Goal: Transaction & Acquisition: Purchase product/service

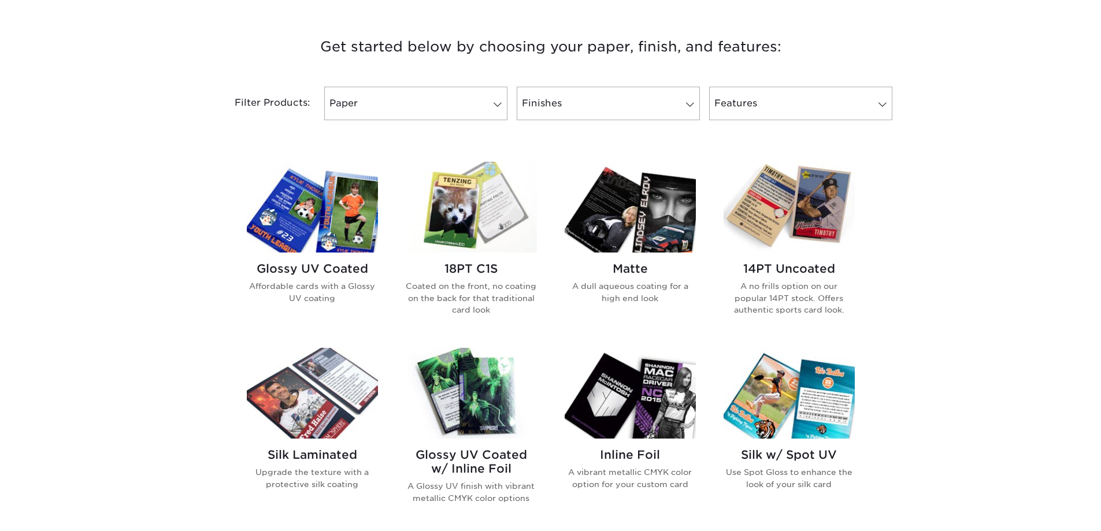
scroll to position [463, 0]
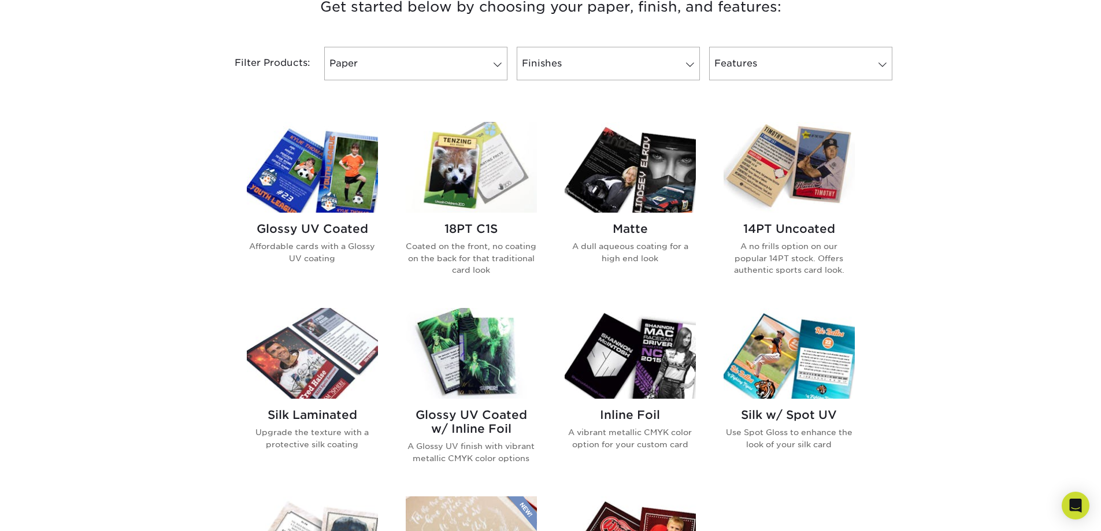
click at [304, 169] on img at bounding box center [312, 167] width 131 height 91
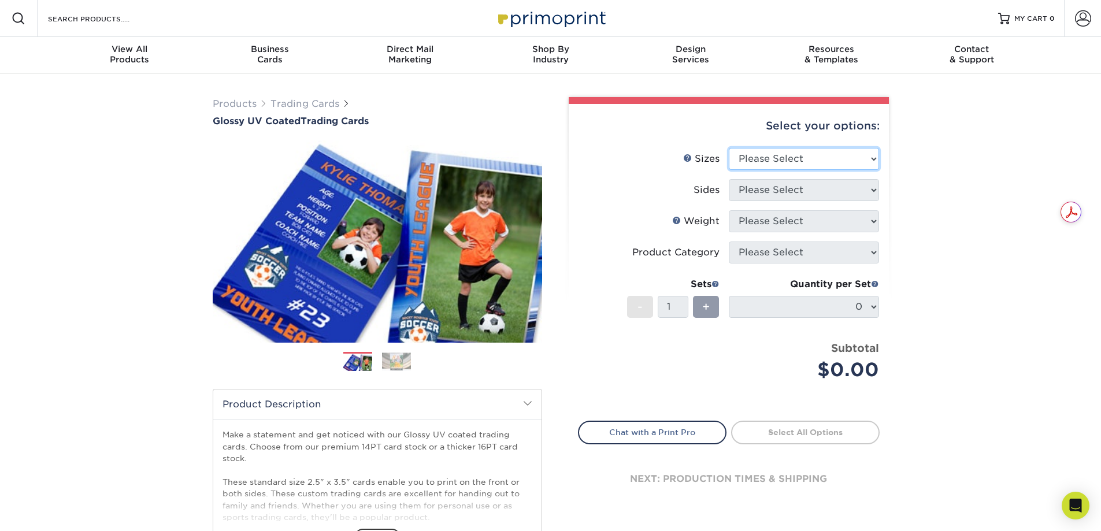
click at [874, 157] on select "Please Select 2.5" x 3.5"" at bounding box center [804, 159] width 150 height 22
click at [729, 148] on select "Please Select 2.5" x 3.5"" at bounding box center [804, 159] width 150 height 22
click at [878, 157] on select "Please Select 2.5" x 3.5"" at bounding box center [804, 159] width 150 height 22
select select "2.50x3.50"
click at [729, 148] on select "Please Select 2.5" x 3.5"" at bounding box center [804, 159] width 150 height 22
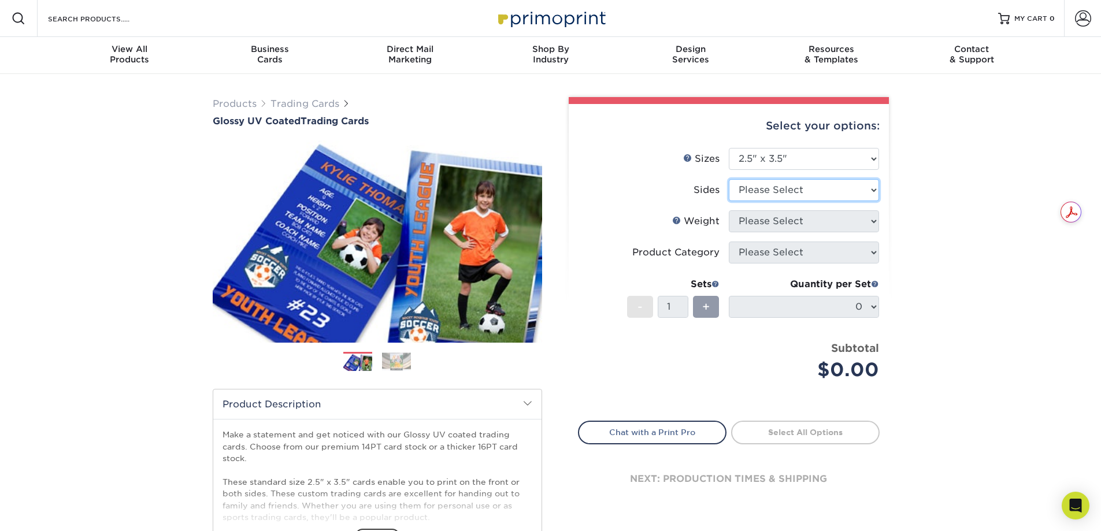
click at [871, 194] on select "Please Select Print Both Sides Print Front Only" at bounding box center [804, 190] width 150 height 22
select select "13abbda7-1d64-4f25-8bb2-c179b224825d"
click at [729, 179] on select "Please Select Print Both Sides Print Front Only" at bounding box center [804, 190] width 150 height 22
click at [878, 219] on select "Please Select 16PT 14PT 18PT C1S" at bounding box center [804, 221] width 150 height 22
select select "16PT"
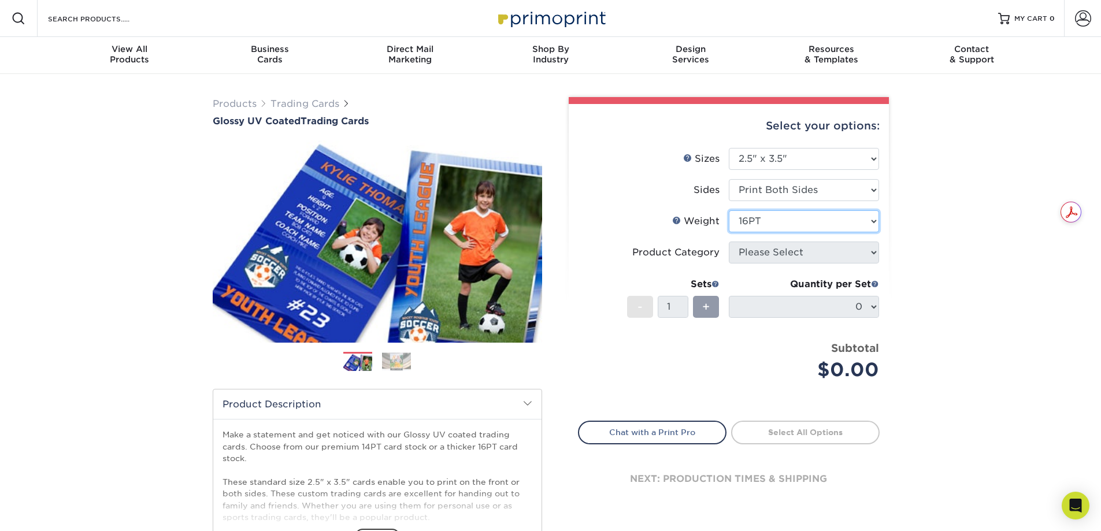
click at [729, 210] on select "Please Select 16PT 14PT 18PT C1S" at bounding box center [804, 221] width 150 height 22
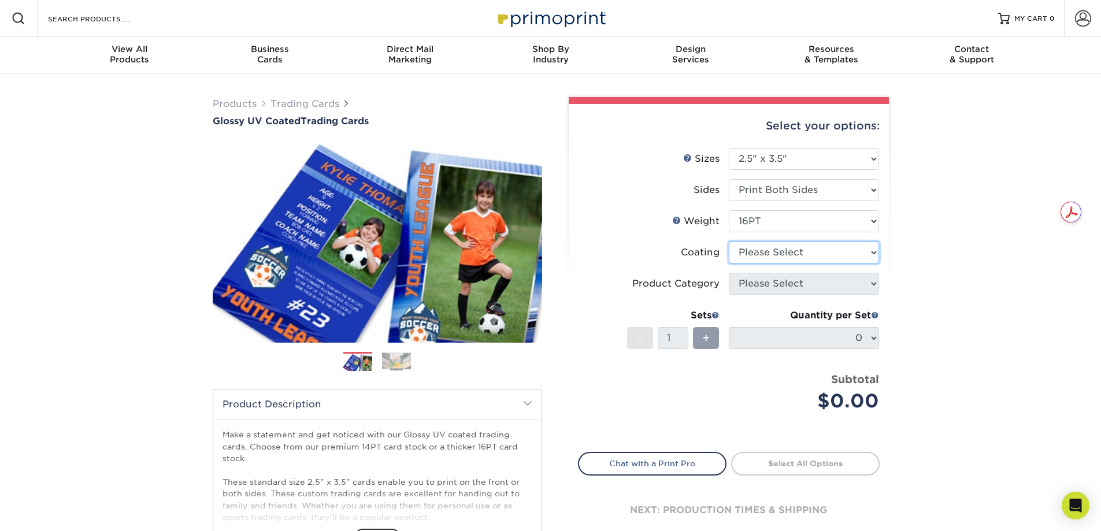
click at [856, 253] on select at bounding box center [804, 253] width 150 height 22
select select "ae367451-b2b8-45df-a344-0f05b6a12993"
click at [729, 242] on select at bounding box center [804, 253] width 150 height 22
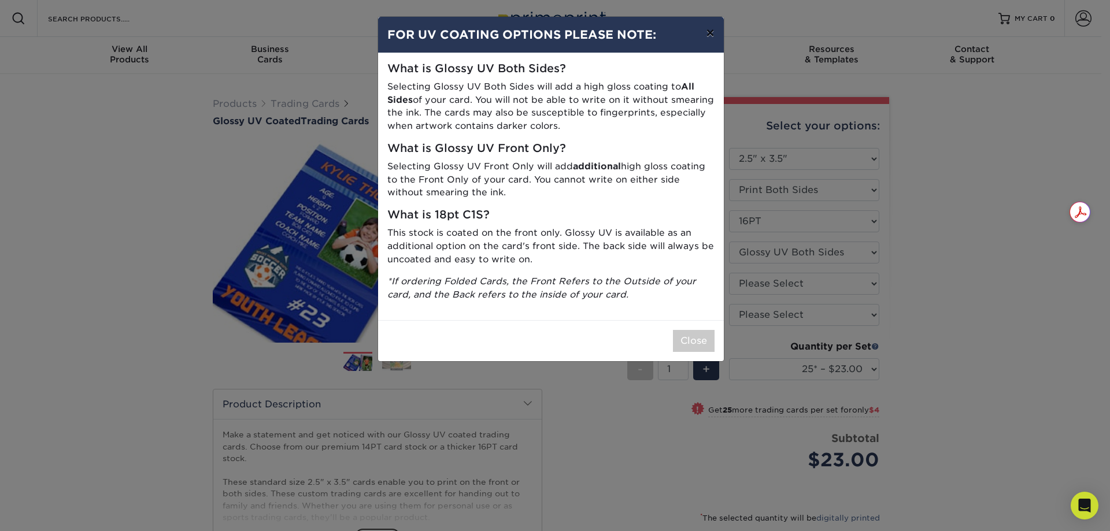
click at [705, 32] on button "×" at bounding box center [710, 33] width 27 height 32
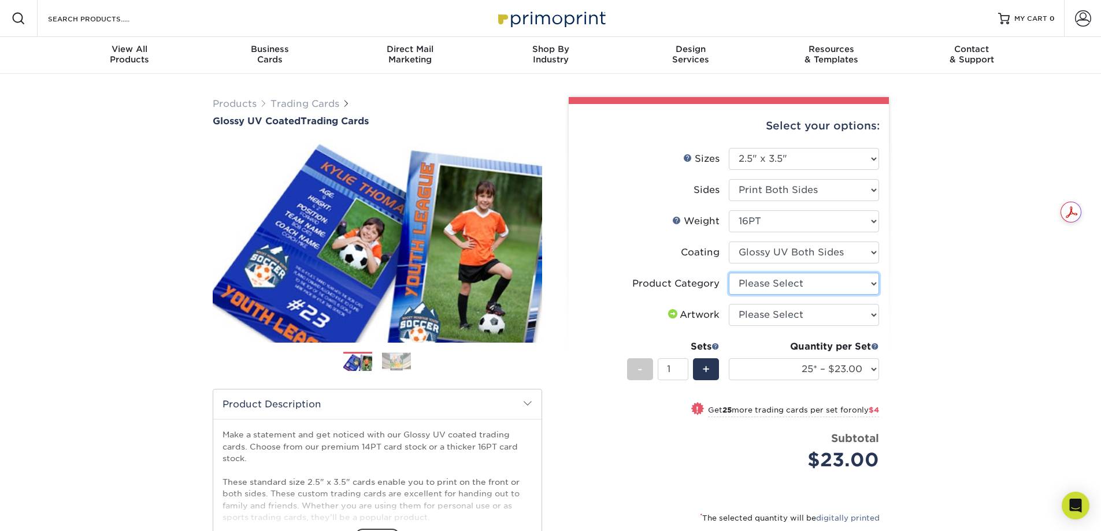
click at [863, 282] on select "Please Select Trading Cards" at bounding box center [804, 284] width 150 height 22
select select "c2f9bce9-36c2-409d-b101-c29d9d031e18"
click at [729, 273] on select "Please Select Trading Cards" at bounding box center [804, 284] width 150 height 22
click at [870, 318] on select "Please Select I will upload files I need a design - $100" at bounding box center [804, 315] width 150 height 22
select select "upload"
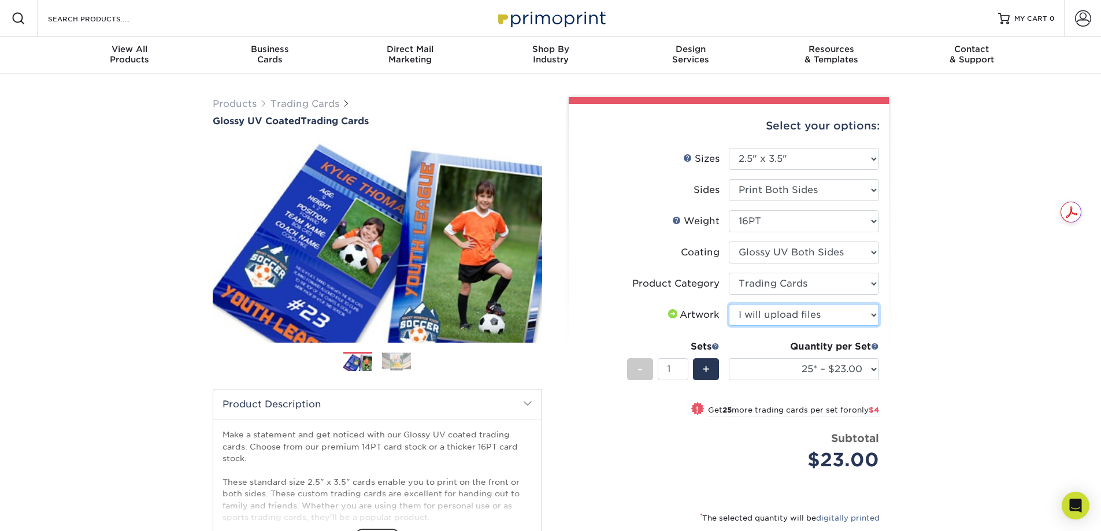
click at [729, 304] on select "Please Select I will upload files I need a design - $100" at bounding box center [804, 315] width 150 height 22
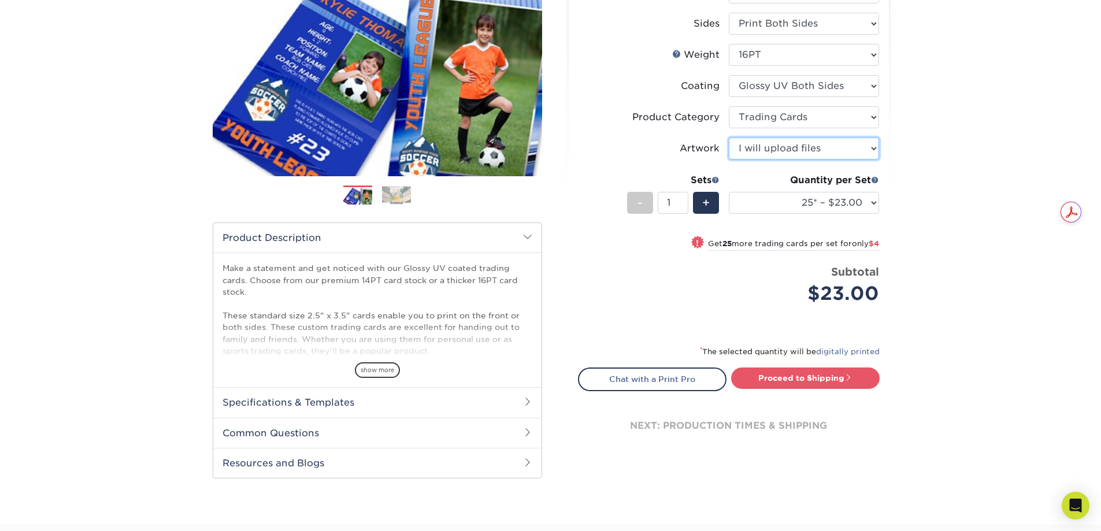
scroll to position [173, 0]
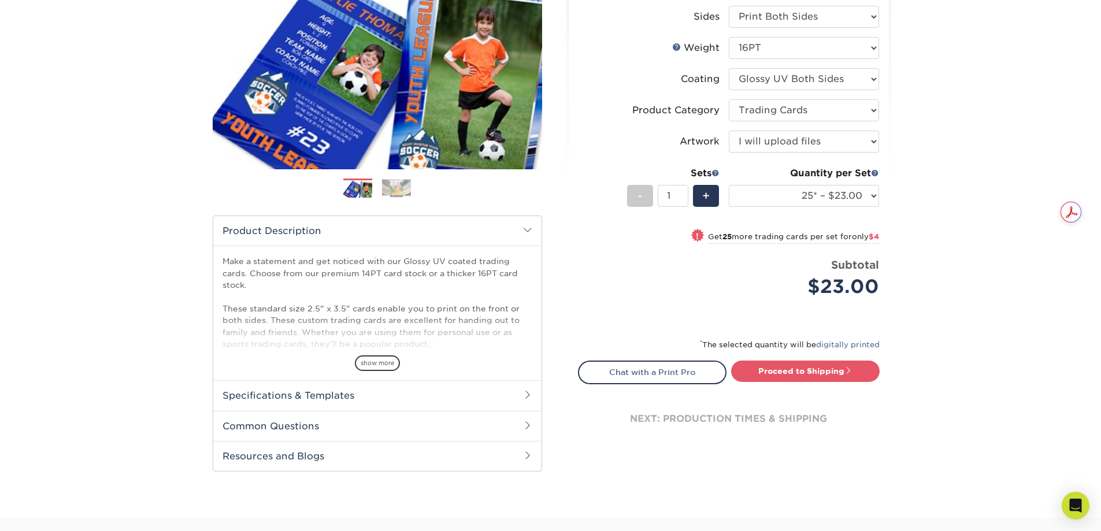
click at [439, 394] on h2 "Specifications & Templates" at bounding box center [377, 395] width 328 height 30
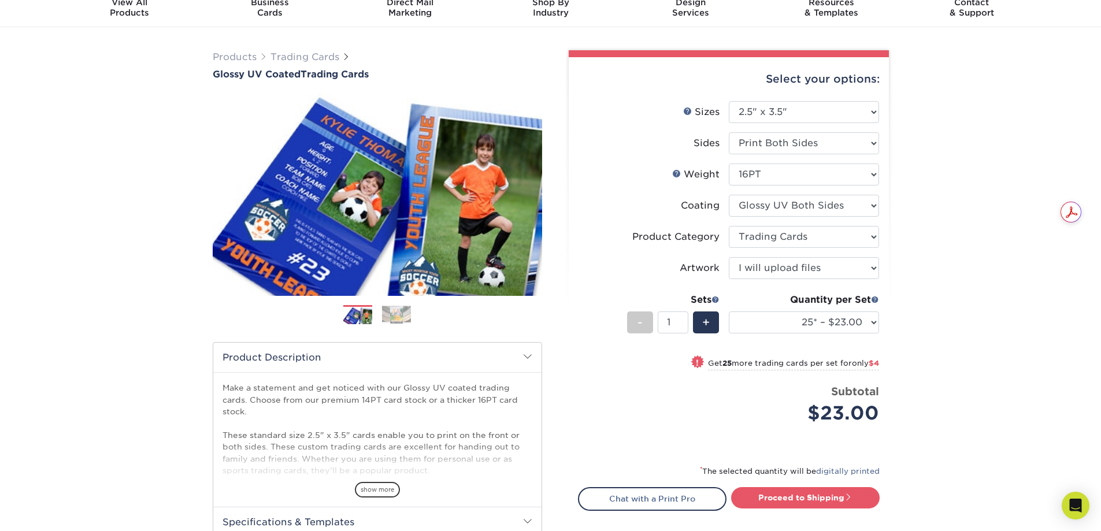
scroll to position [0, 0]
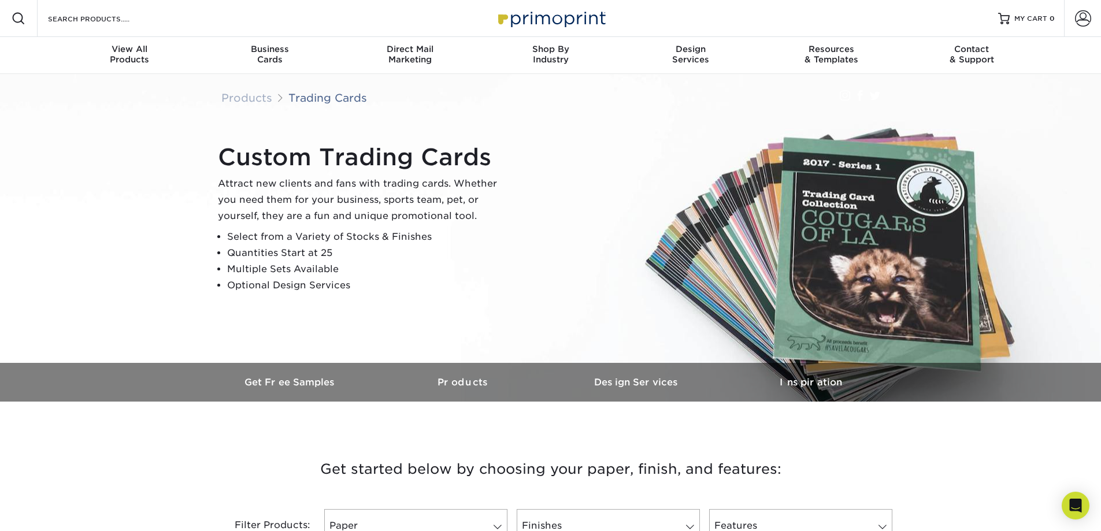
drag, startPoint x: 0, startPoint y: 0, endPoint x: 567, endPoint y: 289, distance: 636.1
click at [567, 289] on div "Custom Trading Cards Attract new clients and fans with trading cards. Whether y…" at bounding box center [556, 219] width 694 height 160
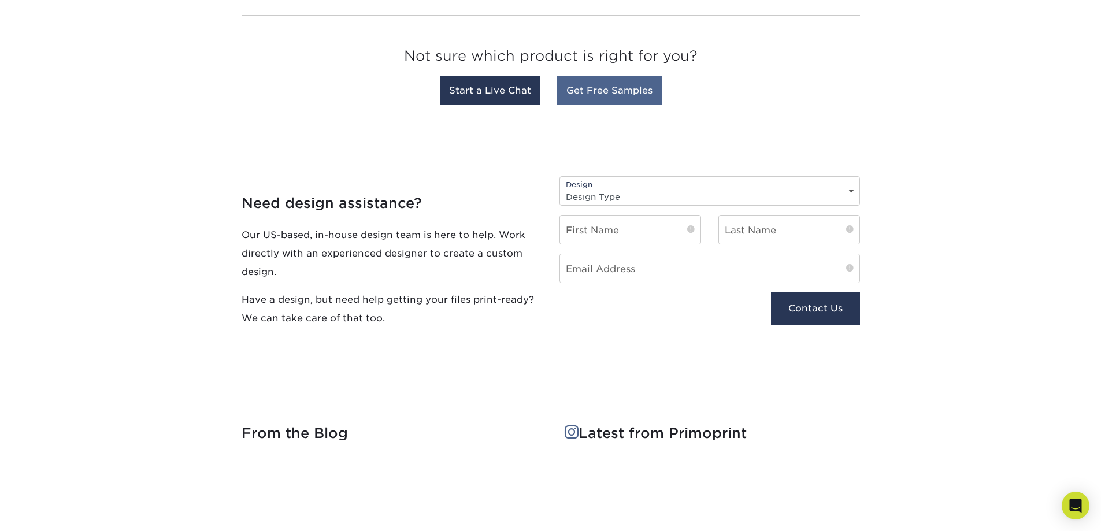
scroll to position [1156, 0]
